Goal: Navigation & Orientation: Find specific page/section

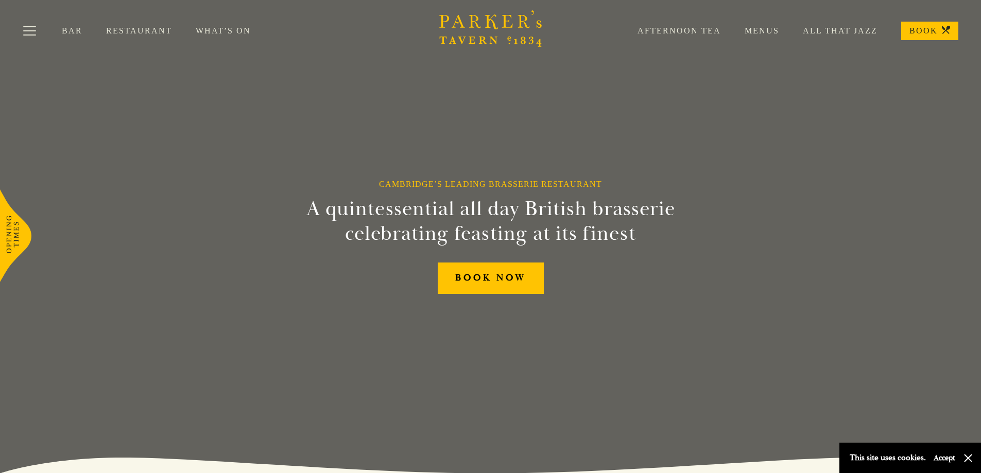
click at [141, 31] on link "Restaurant" at bounding box center [151, 31] width 90 height 10
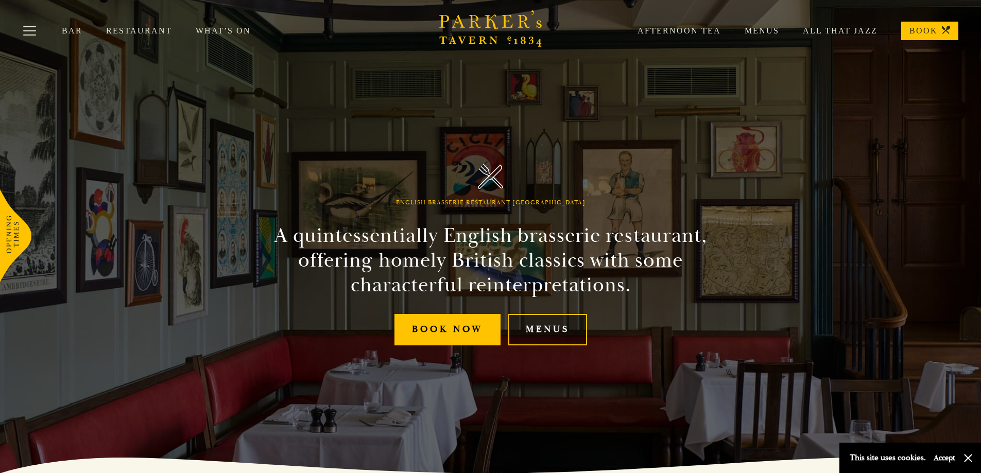
click at [556, 334] on link "Menus" at bounding box center [547, 329] width 79 height 31
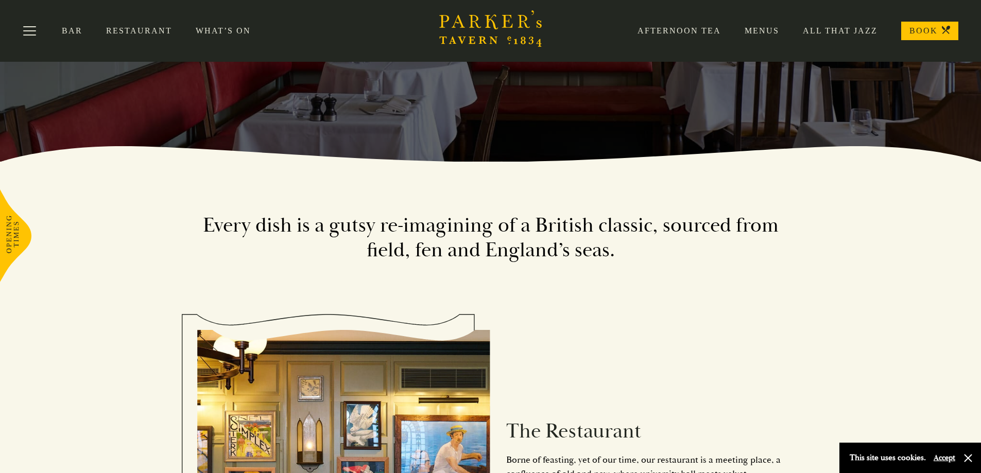
scroll to position [206, 0]
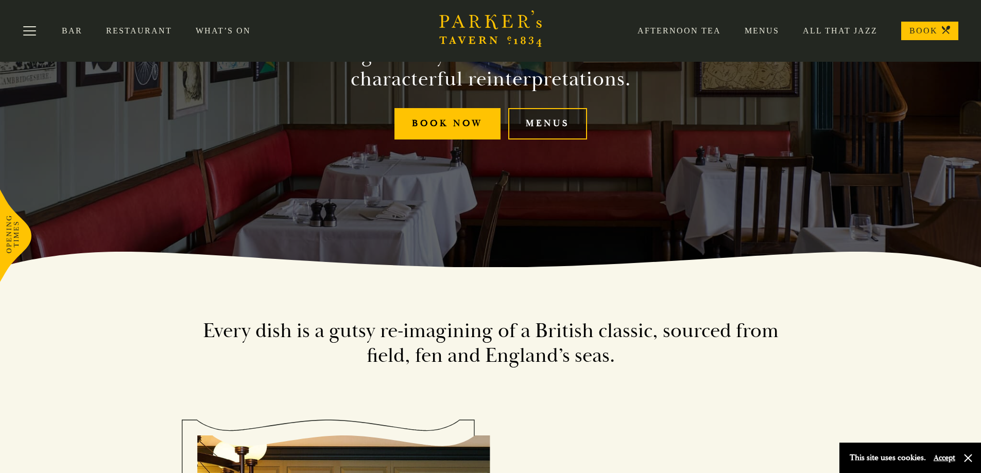
click at [536, 123] on link "Menus" at bounding box center [547, 123] width 79 height 31
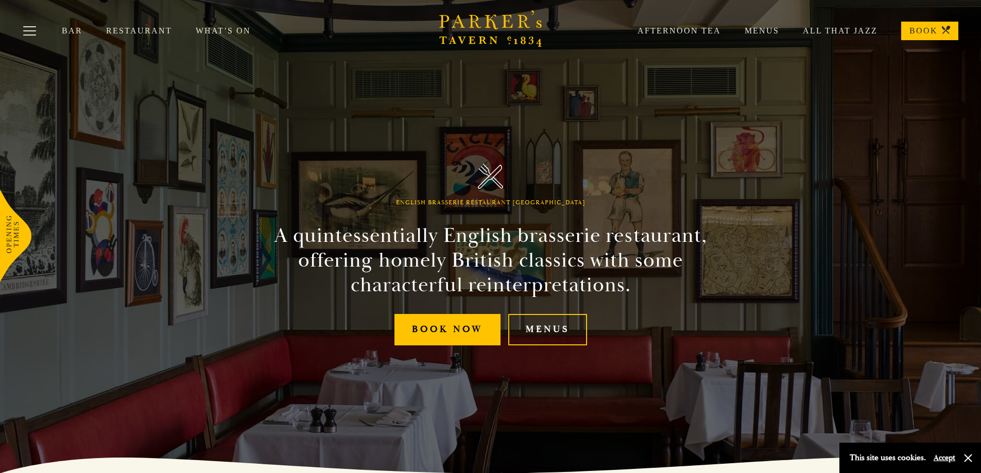
click at [765, 32] on link "Menus" at bounding box center [750, 31] width 58 height 10
click at [22, 32] on button "Toggle navigation" at bounding box center [30, 33] width 44 height 44
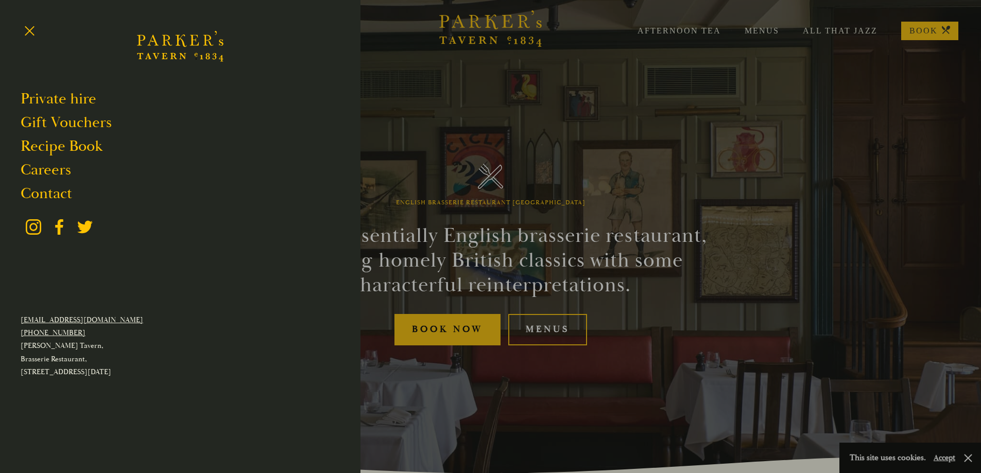
click at [486, 126] on div at bounding box center [490, 236] width 981 height 473
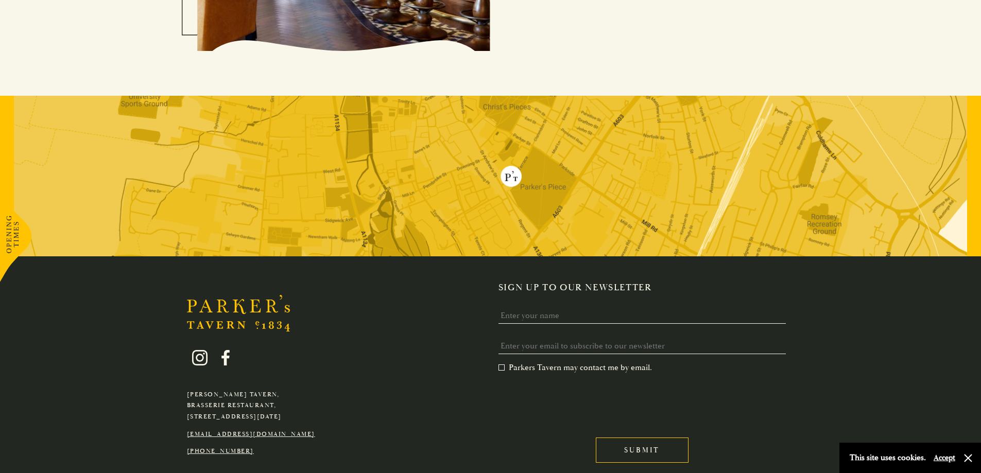
scroll to position [2018, 0]
